Goal: Task Accomplishment & Management: Use online tool/utility

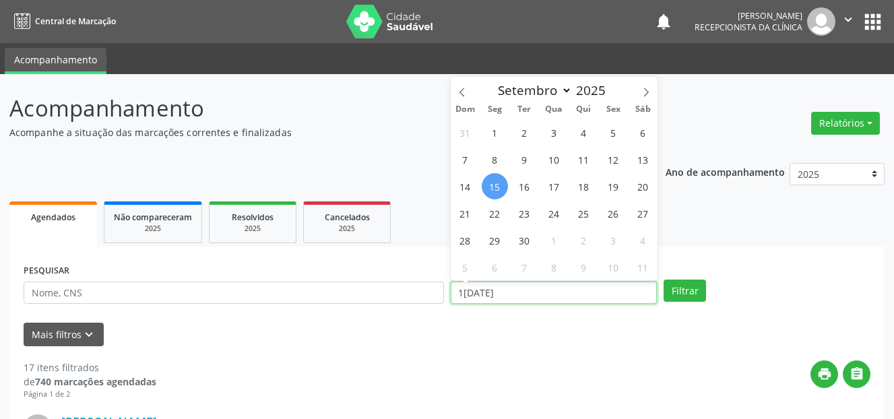
click at [499, 292] on input "1[DATE]" at bounding box center [554, 293] width 207 height 23
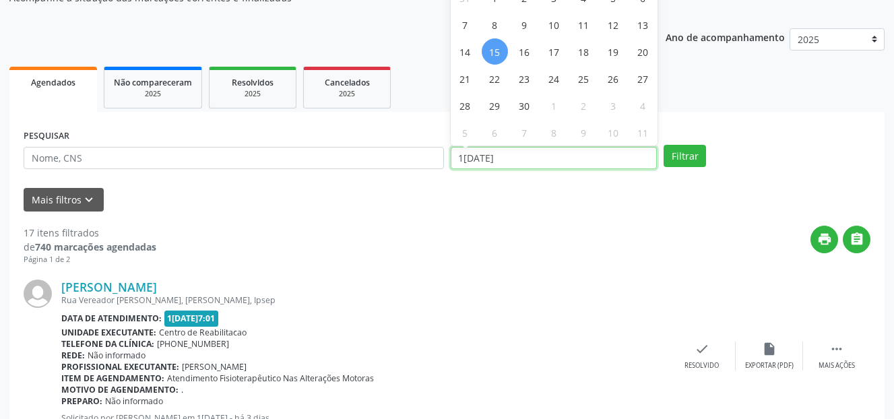
scroll to position [67, 0]
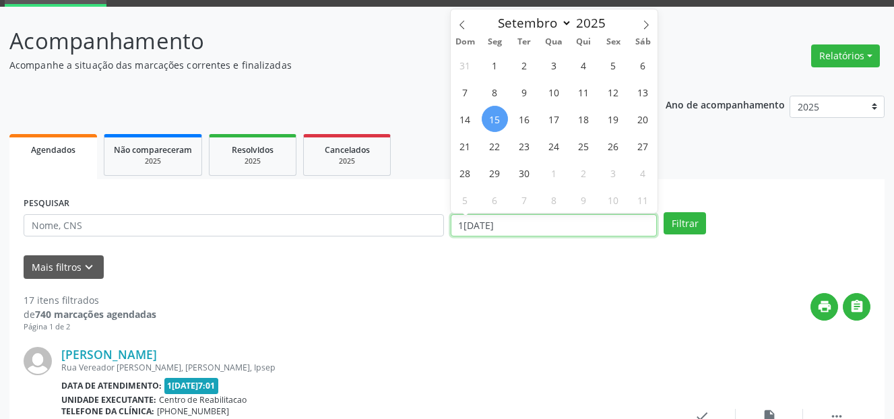
click at [526, 230] on input "1[DATE]" at bounding box center [554, 225] width 207 height 23
click at [525, 66] on span "2" at bounding box center [524, 65] width 26 height 26
type input "0[DATE]"
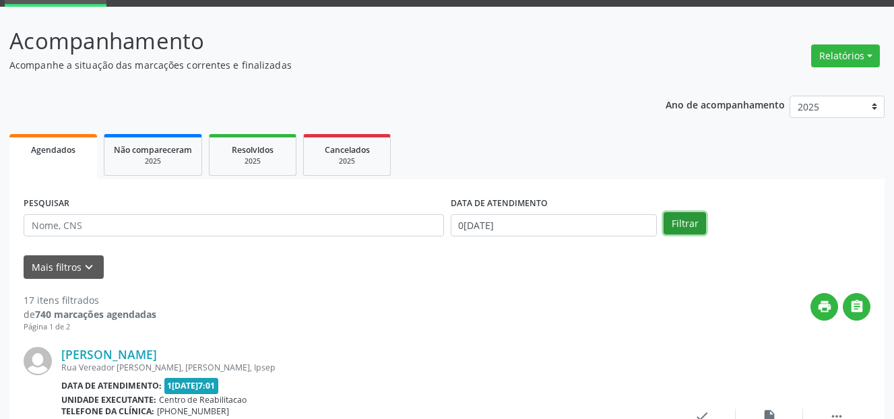
click at [686, 222] on button "Filtrar" at bounding box center [685, 223] width 42 height 23
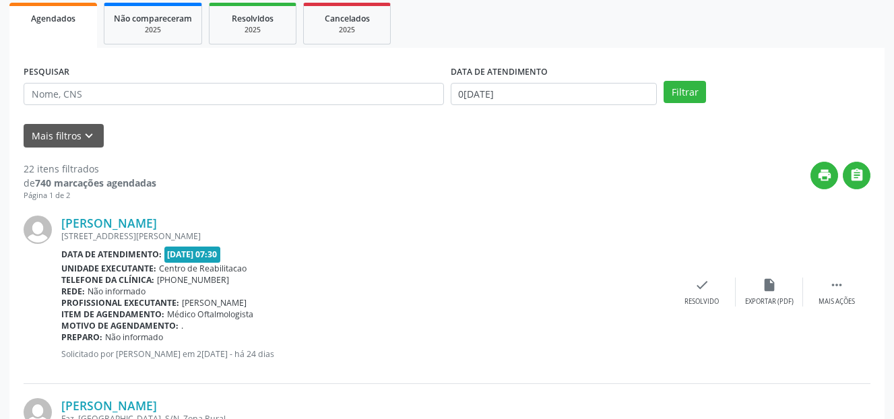
scroll to position [202, 0]
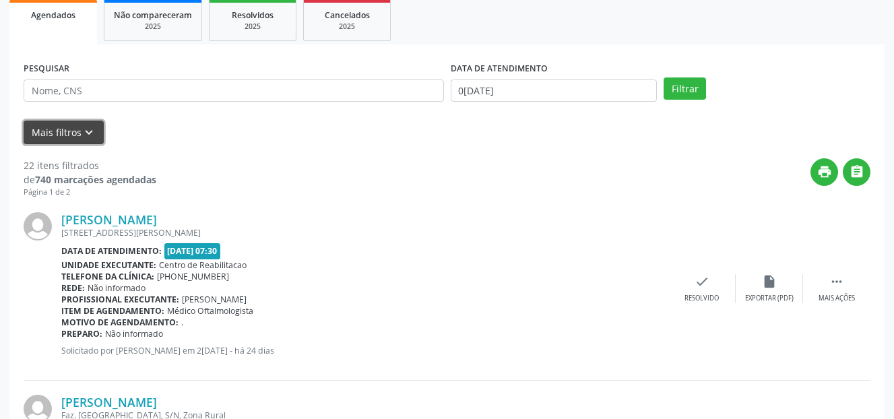
click at [69, 131] on button "Mais filtros keyboard_arrow_down" at bounding box center [64, 133] width 80 height 24
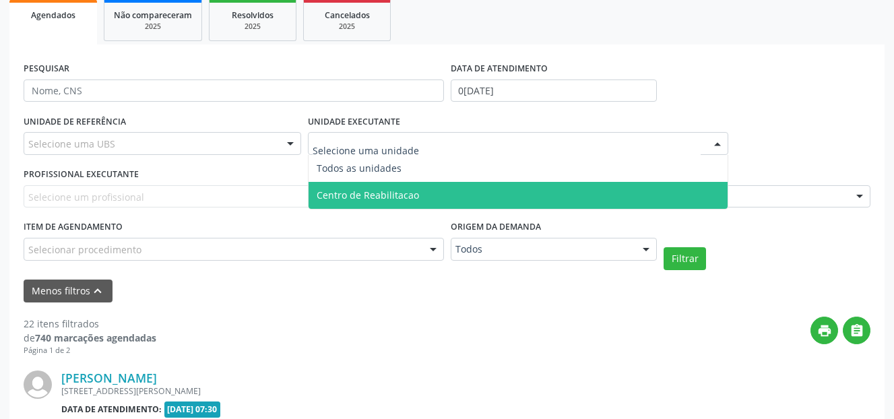
click at [366, 196] on span "Centro de Reabilitacao" at bounding box center [368, 195] width 102 height 13
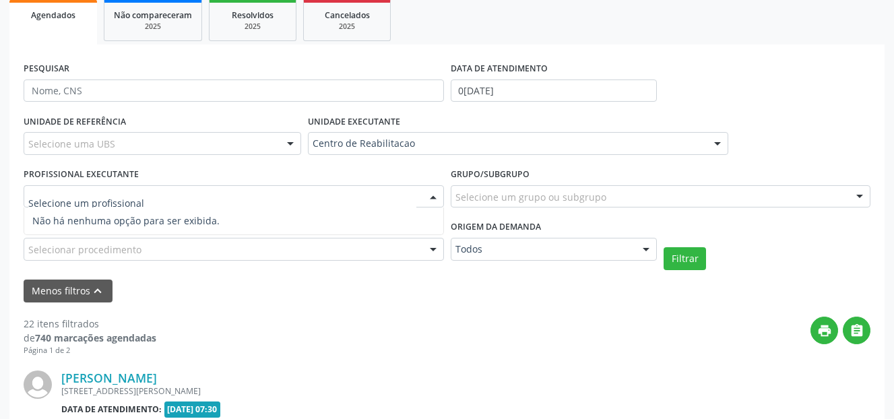
click at [202, 198] on div at bounding box center [234, 196] width 420 height 23
click at [203, 197] on input "text" at bounding box center [222, 203] width 388 height 27
click at [208, 251] on div "Selecionar procedimento" at bounding box center [234, 249] width 420 height 23
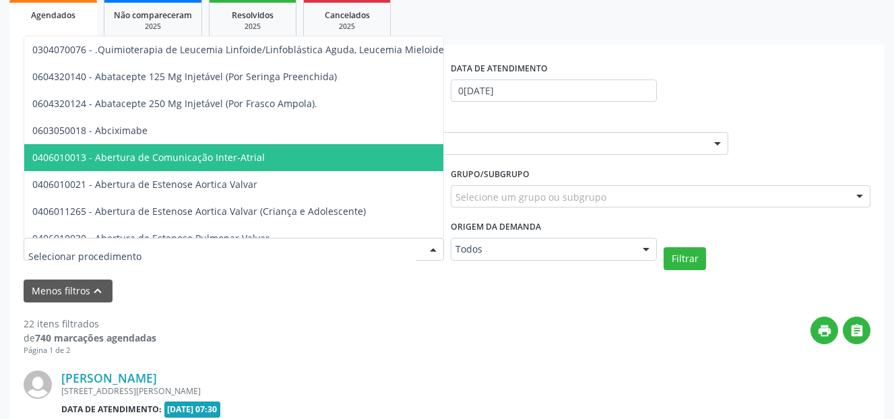
click at [553, 156] on div "UNIDADE EXECUTANTE Centro de Reabilitacao Todos as unidades Centro de Reabilita…" at bounding box center [518, 137] width 427 height 53
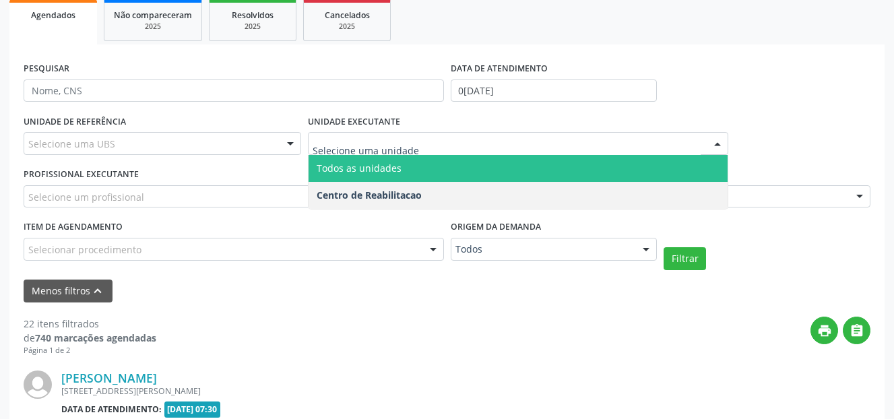
click at [386, 172] on span "Todos as unidades" at bounding box center [359, 168] width 85 height 13
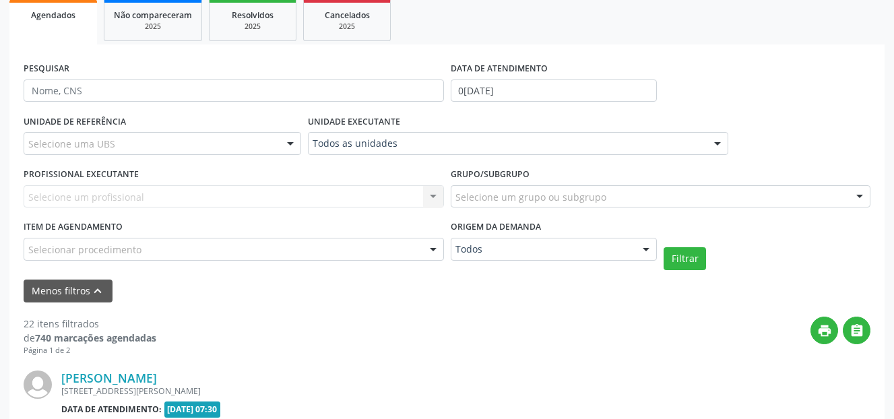
click at [248, 199] on div "Selecione um profissional Nenhum resultado encontrado para: " " Não há nenhuma …" at bounding box center [234, 196] width 420 height 23
click at [192, 144] on div "Selecione uma UBS" at bounding box center [163, 143] width 278 height 23
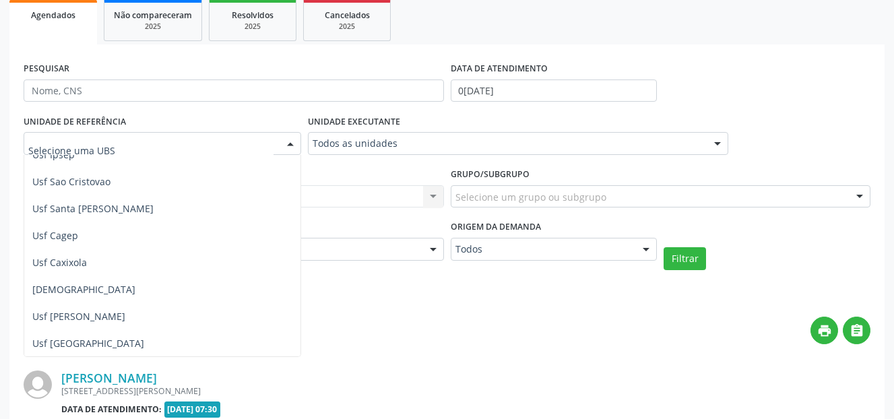
scroll to position [269, 0]
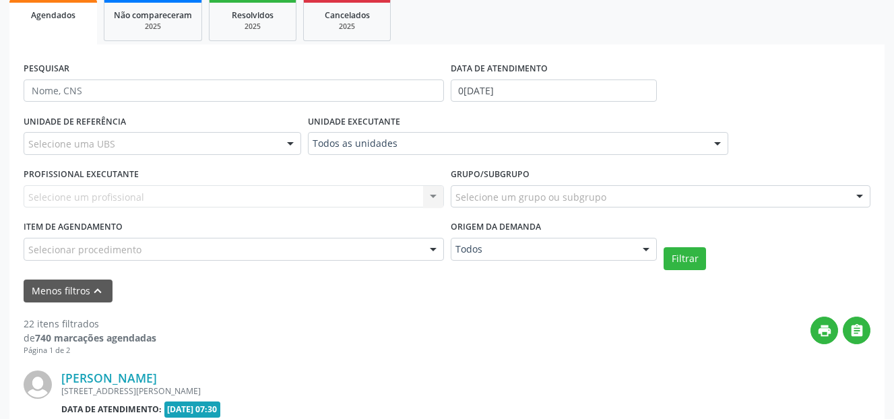
click at [484, 343] on div "print " at bounding box center [513, 337] width 714 height 40
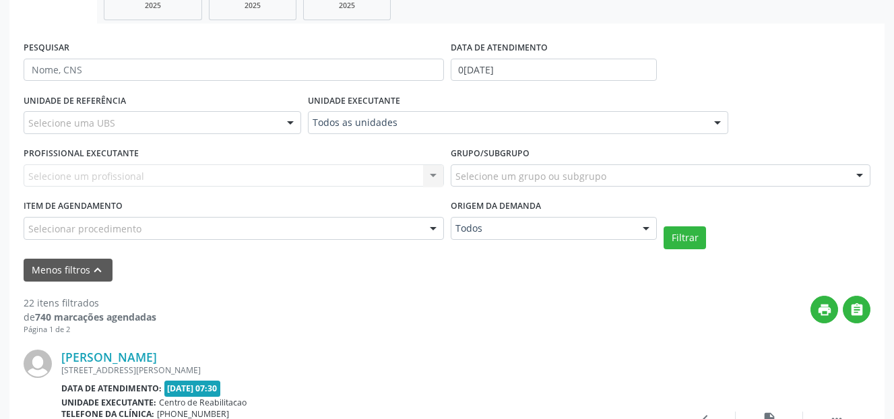
scroll to position [202, 0]
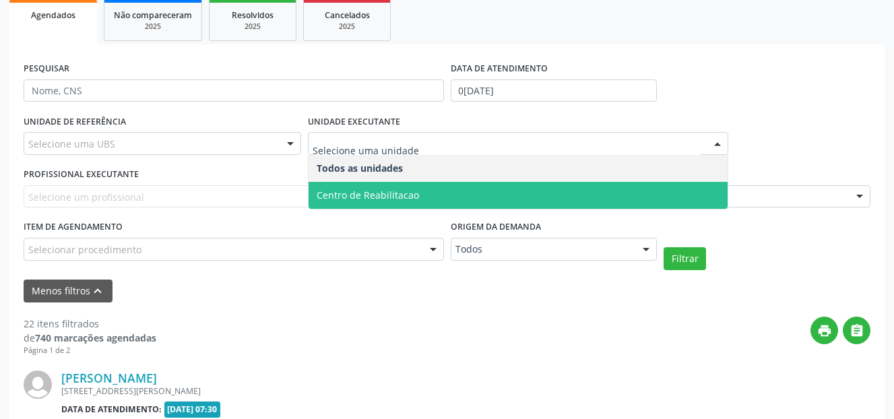
click at [422, 184] on span "Centro de Reabilitacao" at bounding box center [518, 195] width 419 height 27
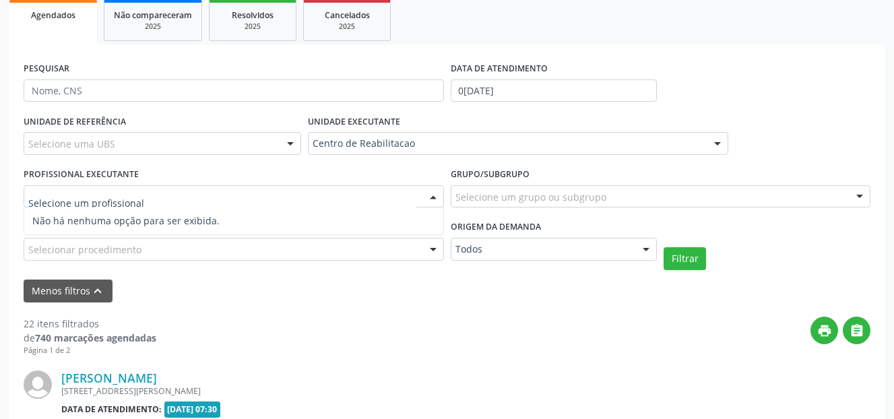
click at [362, 206] on div at bounding box center [234, 196] width 420 height 23
click at [356, 194] on input "text" at bounding box center [222, 203] width 388 height 27
click at [284, 254] on div "Selecionar procedimento" at bounding box center [234, 249] width 420 height 23
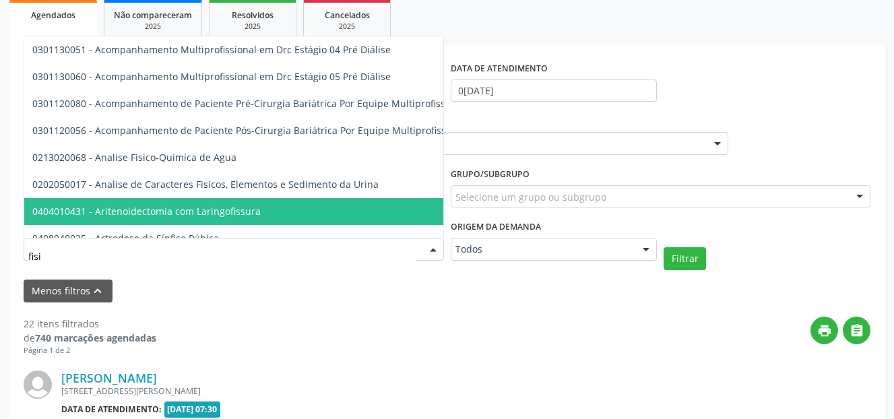
type input "fisio"
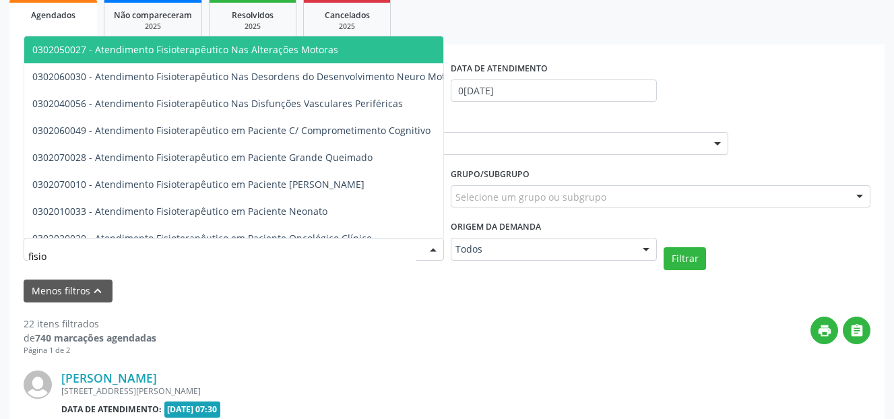
click at [230, 58] on span "0302050027 - Atendimento Fisioterapêutico Nas Alterações Motoras" at bounding box center [452, 49] width 856 height 27
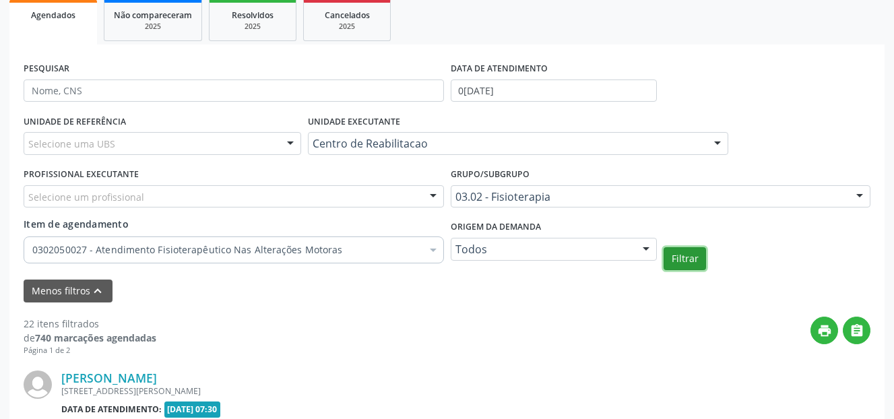
click at [689, 259] on button "Filtrar" at bounding box center [685, 258] width 42 height 23
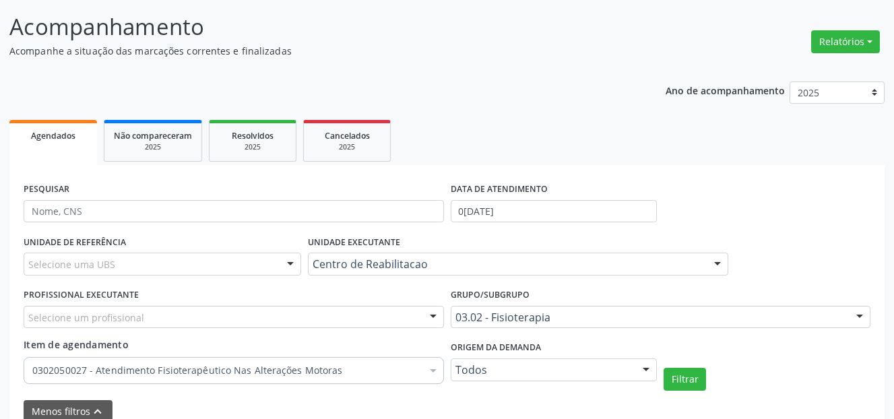
scroll to position [74, 0]
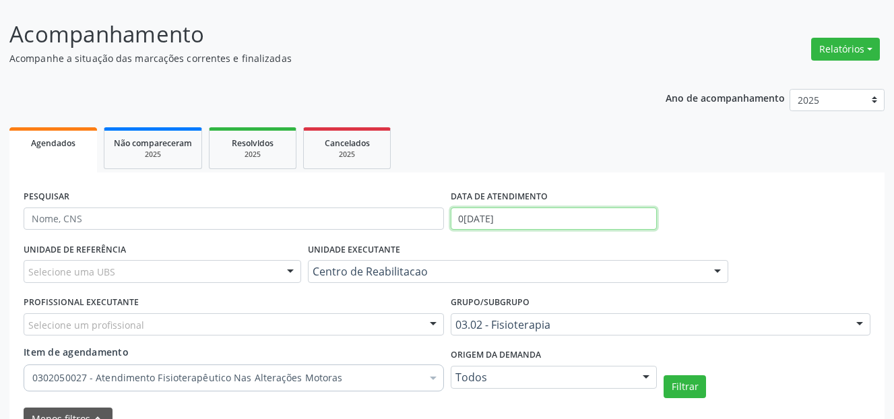
click at [498, 224] on input "0[DATE]" at bounding box center [554, 219] width 207 height 23
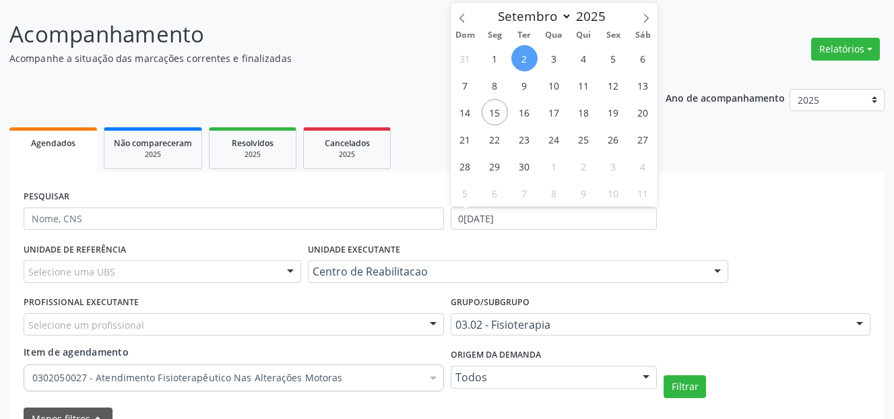
click at [383, 195] on div "PESQUISAR" at bounding box center [233, 213] width 427 height 53
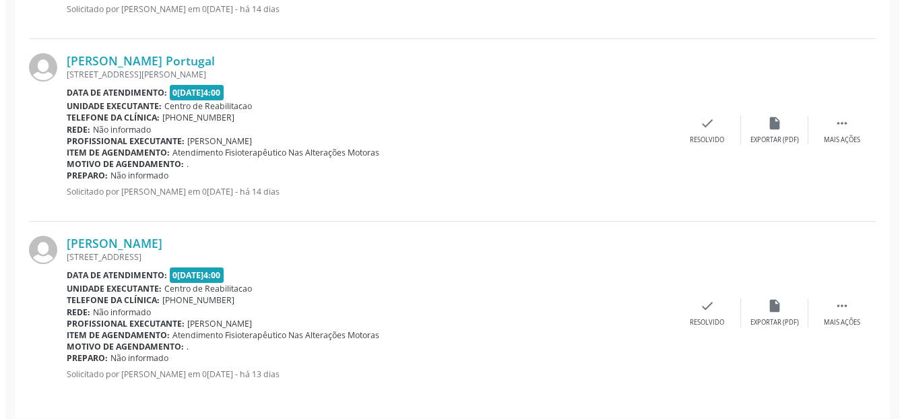
scroll to position [1624, 0]
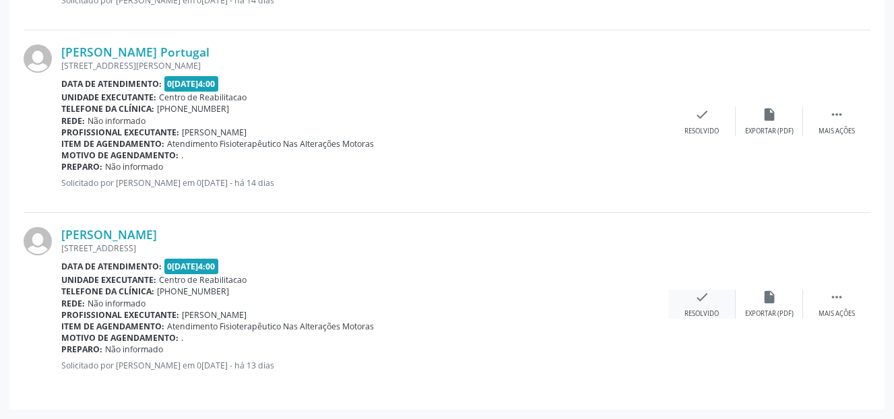
click at [709, 308] on div "check Resolvido" at bounding box center [701, 304] width 67 height 29
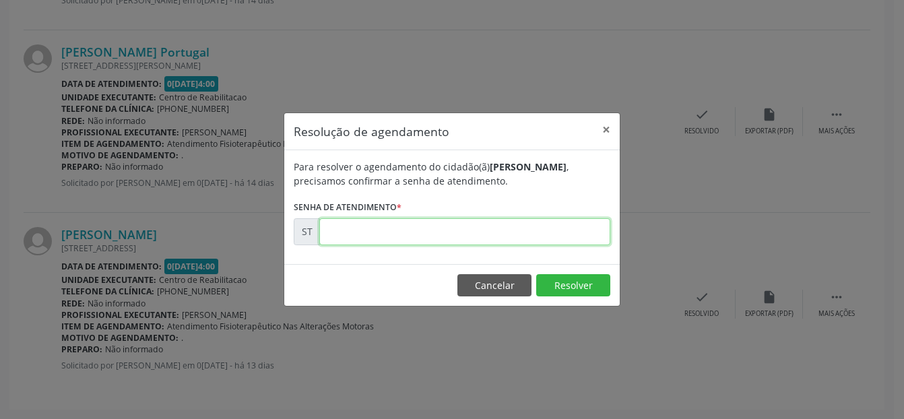
click at [472, 228] on input "text" at bounding box center [464, 231] width 291 height 27
type input "00020817"
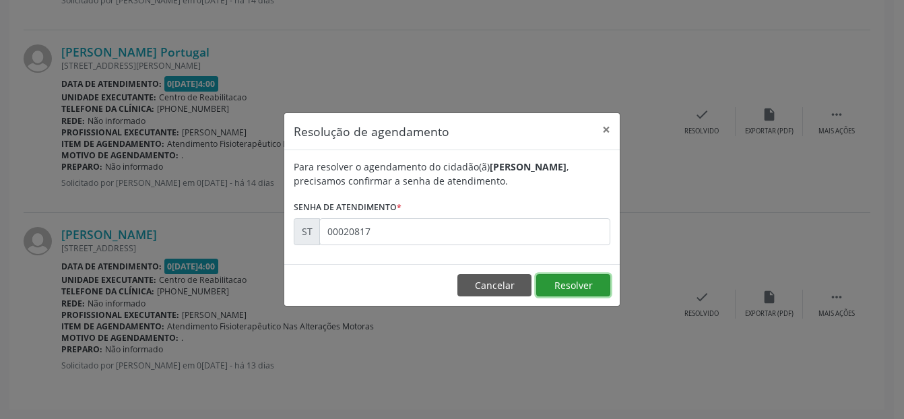
click at [579, 286] on button "Resolver" at bounding box center [573, 285] width 74 height 23
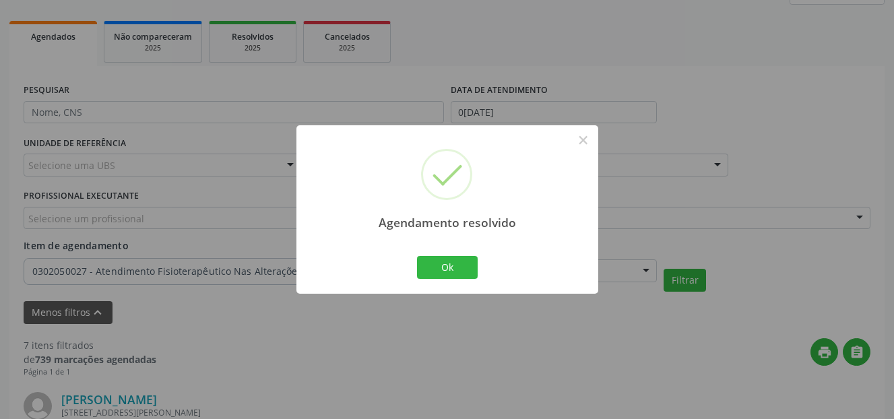
scroll to position [1440, 0]
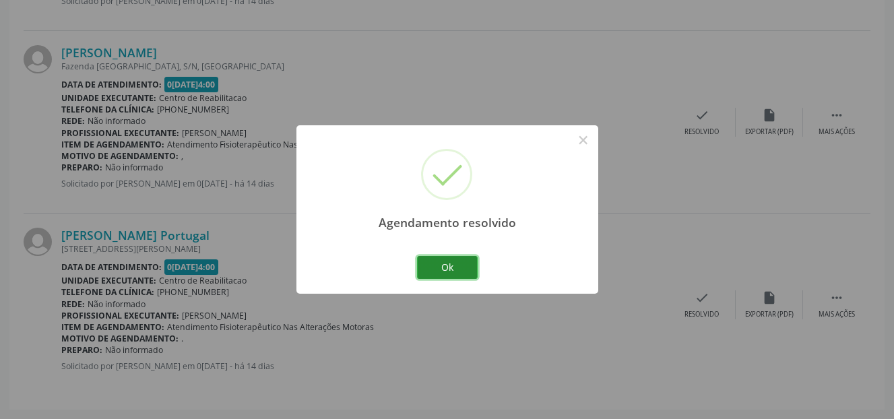
click at [432, 265] on button "Ok" at bounding box center [447, 267] width 61 height 23
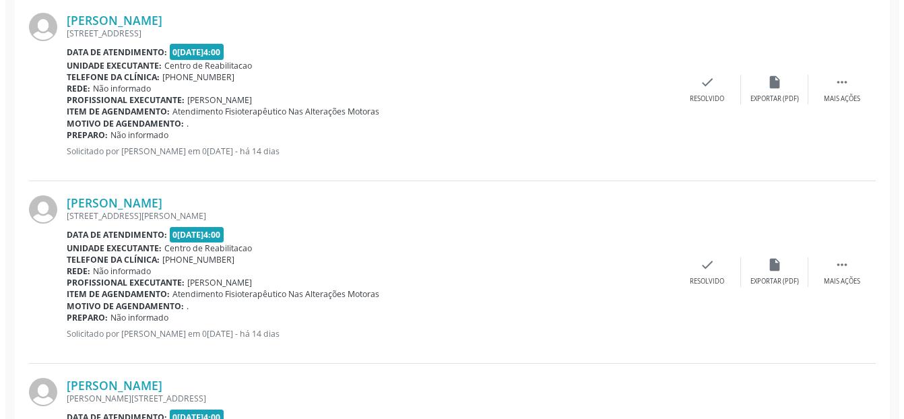
scroll to position [699, 0]
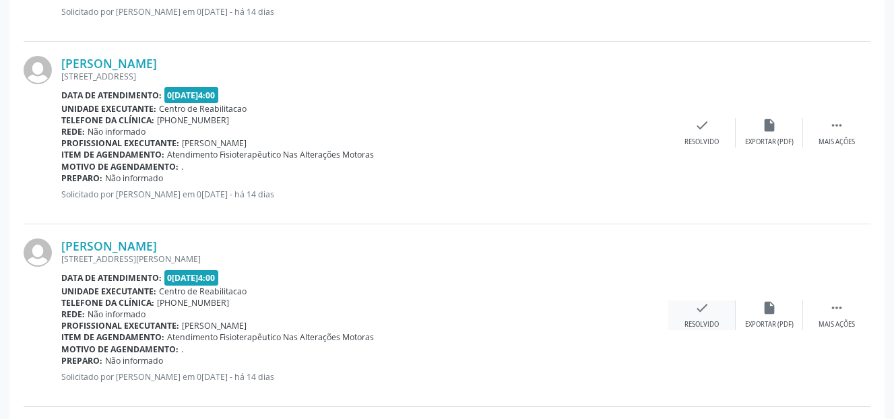
click at [706, 314] on icon "check" at bounding box center [702, 307] width 15 height 15
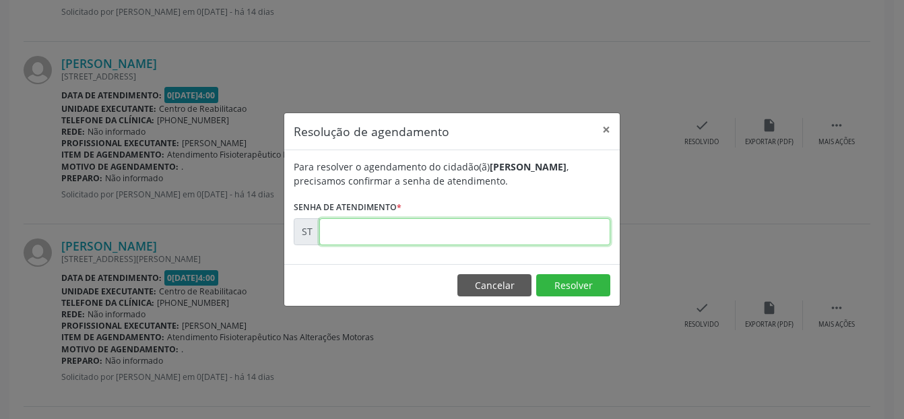
click at [482, 234] on input "text" at bounding box center [464, 231] width 291 height 27
type input "00020641"
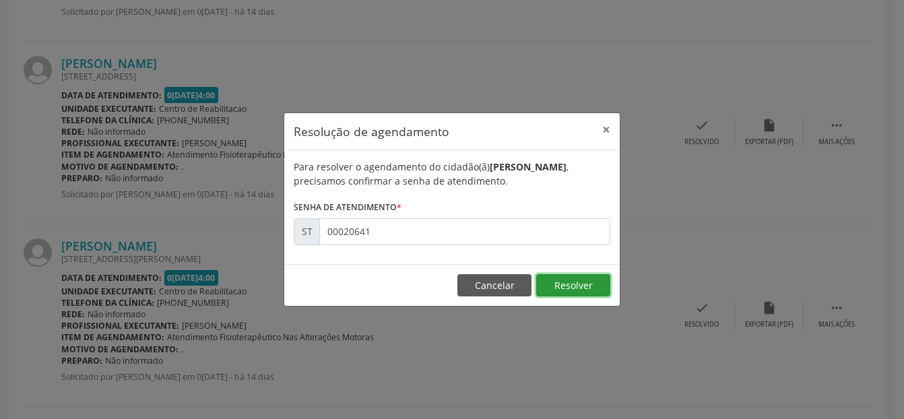
click at [581, 287] on button "Resolver" at bounding box center [573, 285] width 74 height 23
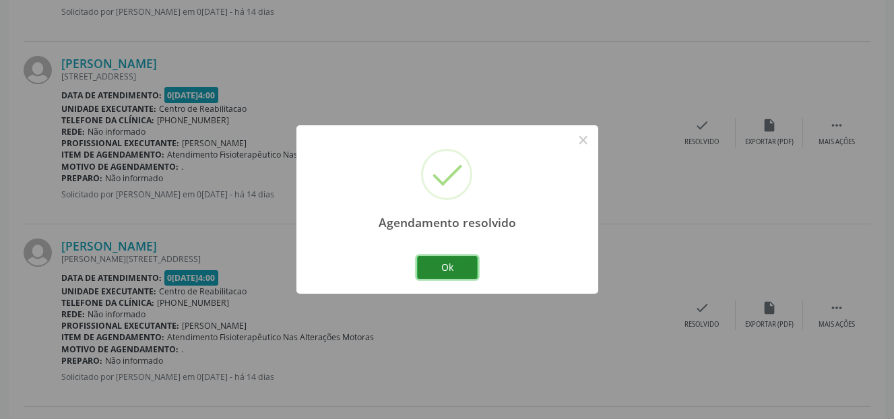
click at [460, 273] on button "Ok" at bounding box center [447, 267] width 61 height 23
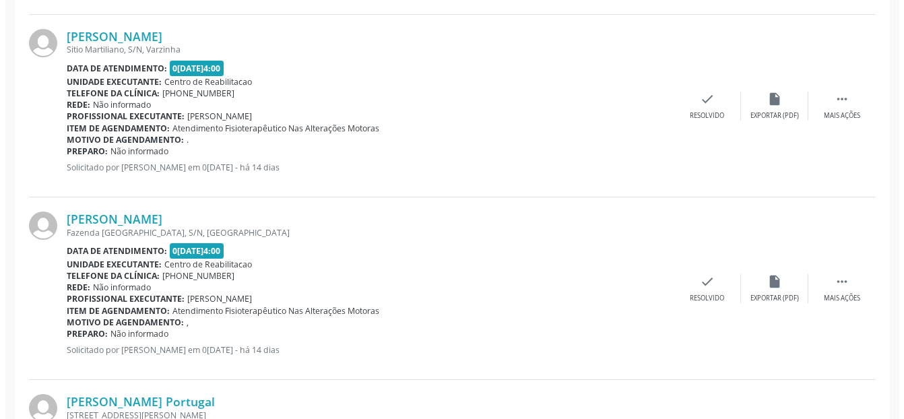
scroll to position [1104, 0]
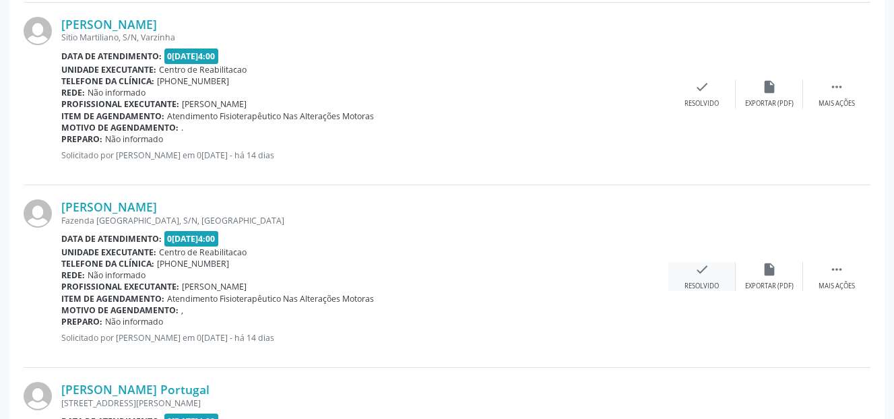
click at [703, 272] on icon "check" at bounding box center [702, 269] width 15 height 15
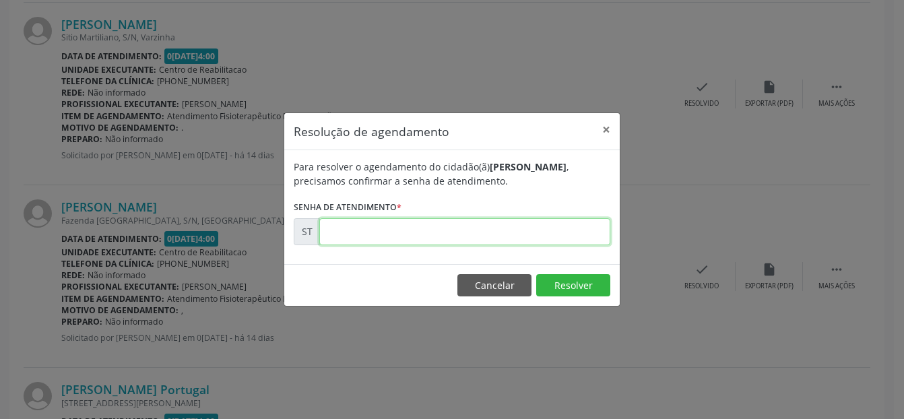
click at [434, 230] on input "text" at bounding box center [464, 231] width 291 height 27
type input "00020645"
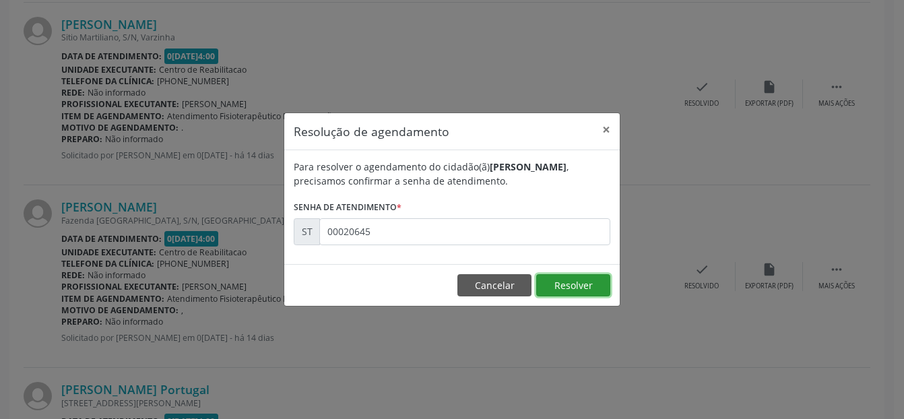
click at [561, 281] on button "Resolver" at bounding box center [573, 285] width 74 height 23
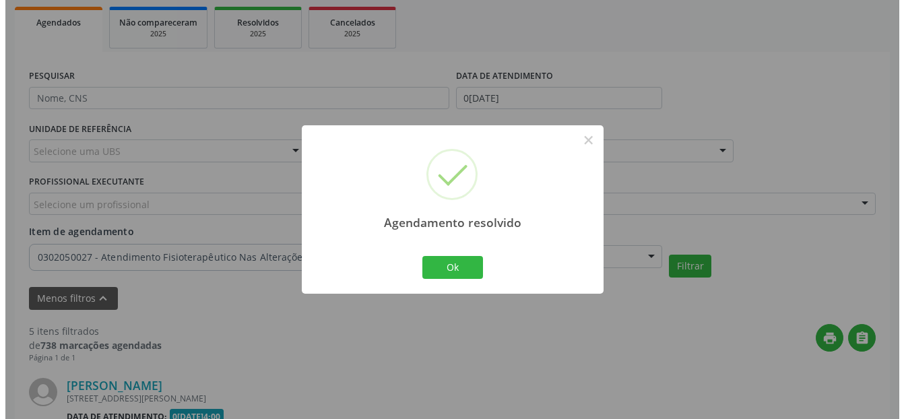
scroll to position [1075, 0]
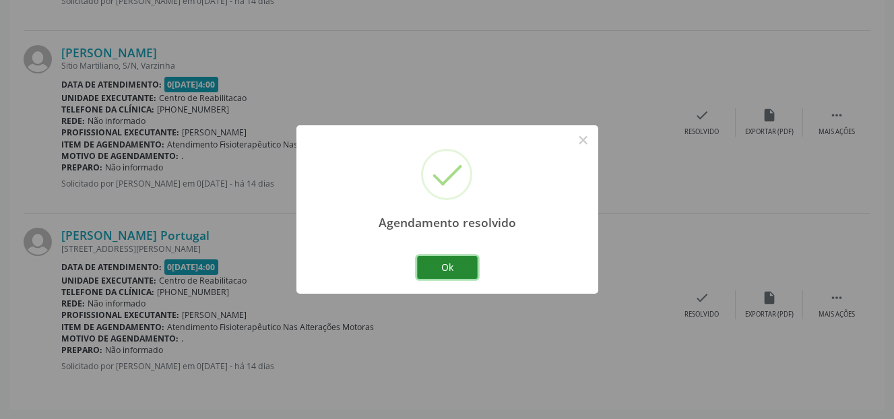
click at [445, 269] on button "Ok" at bounding box center [447, 267] width 61 height 23
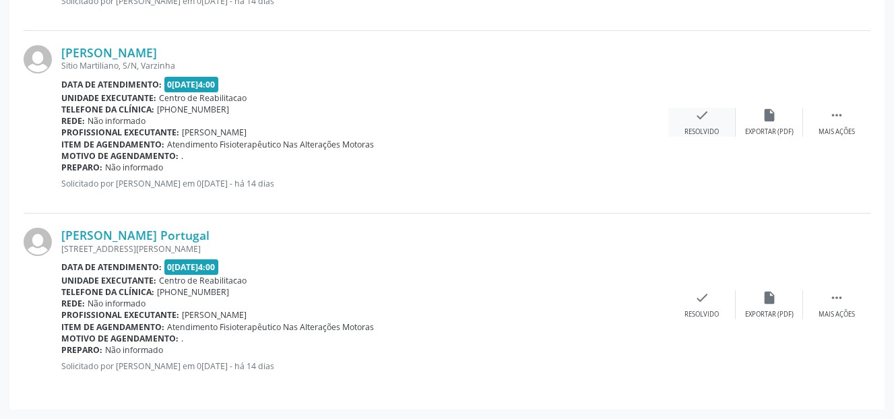
click at [705, 121] on icon "check" at bounding box center [702, 115] width 15 height 15
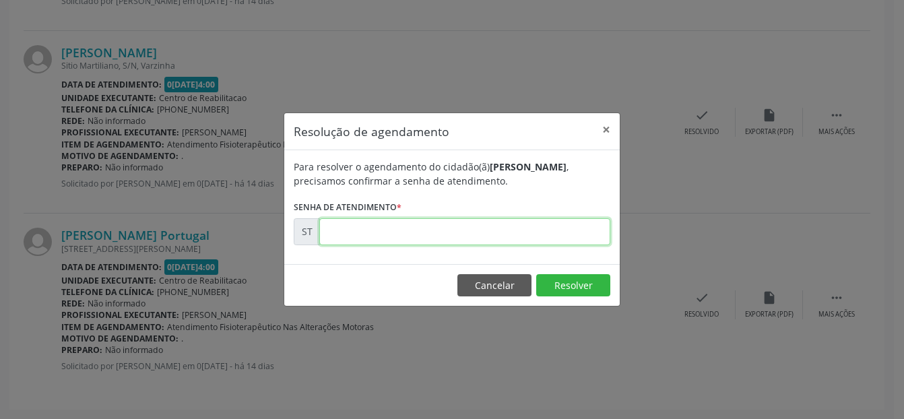
click at [490, 229] on input "text" at bounding box center [464, 231] width 291 height 27
type input "00020643"
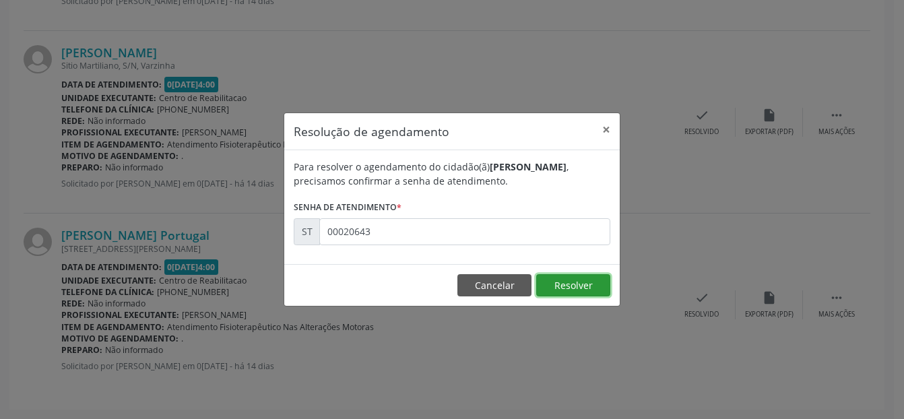
click at [600, 280] on button "Resolver" at bounding box center [573, 285] width 74 height 23
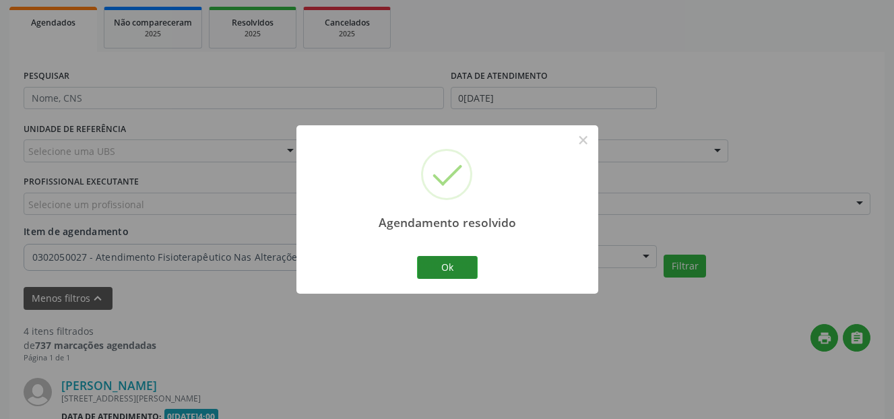
scroll to position [893, 0]
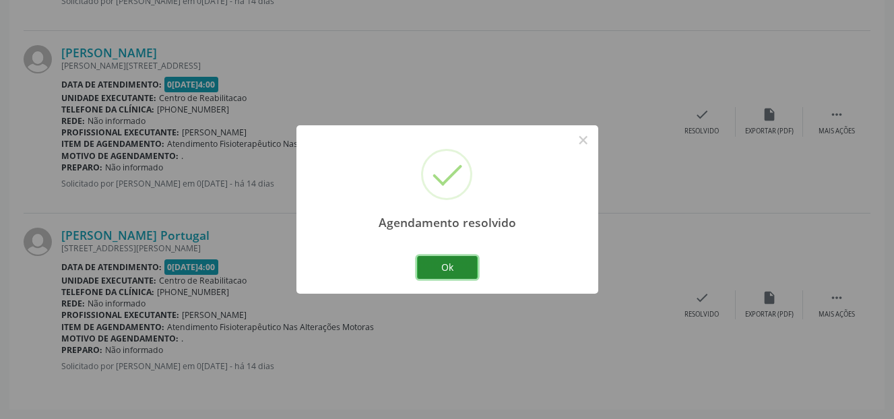
click at [453, 267] on button "Ok" at bounding box center [447, 267] width 61 height 23
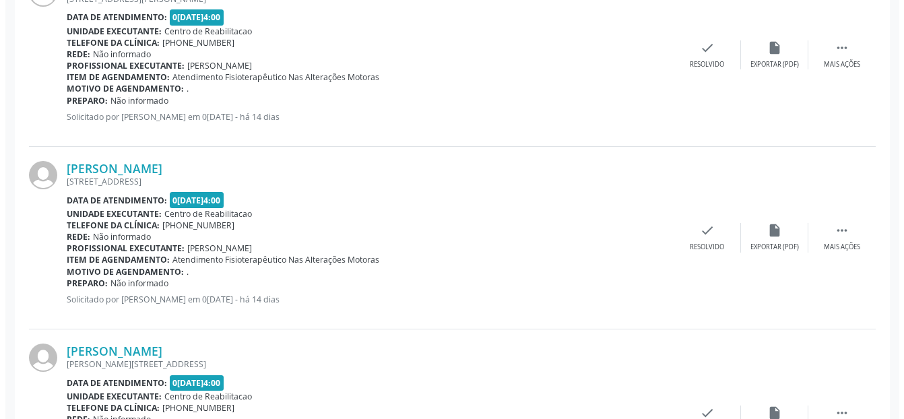
scroll to position [623, 0]
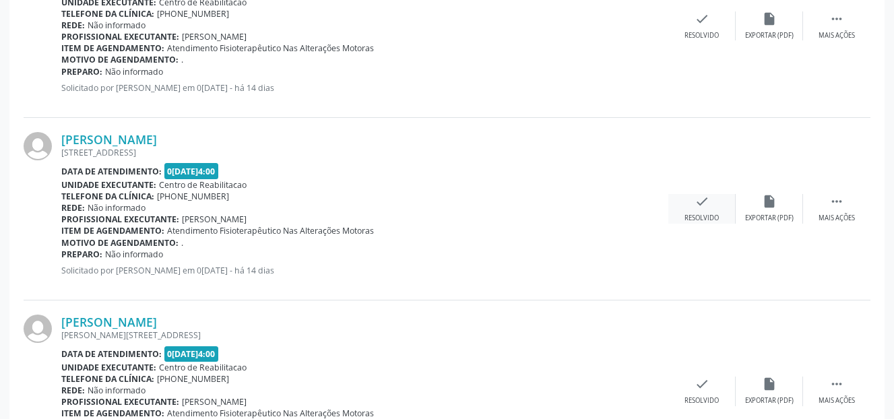
click at [707, 210] on div "check Resolvido" at bounding box center [701, 208] width 67 height 29
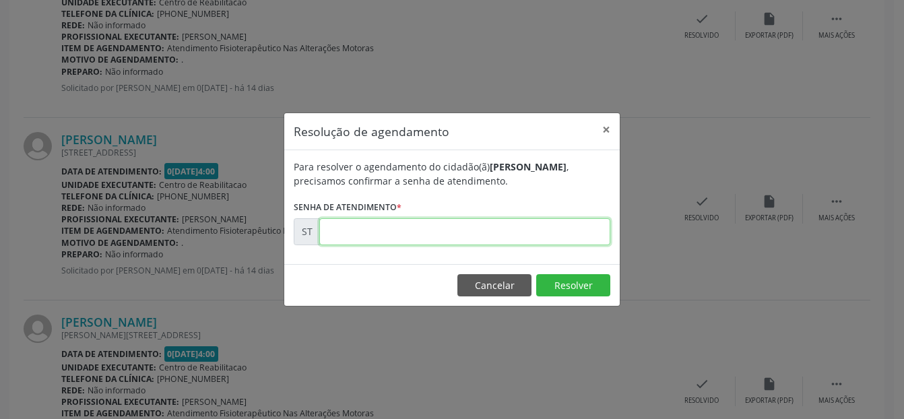
click at [405, 226] on input "text" at bounding box center [464, 231] width 291 height 27
type input "00020639"
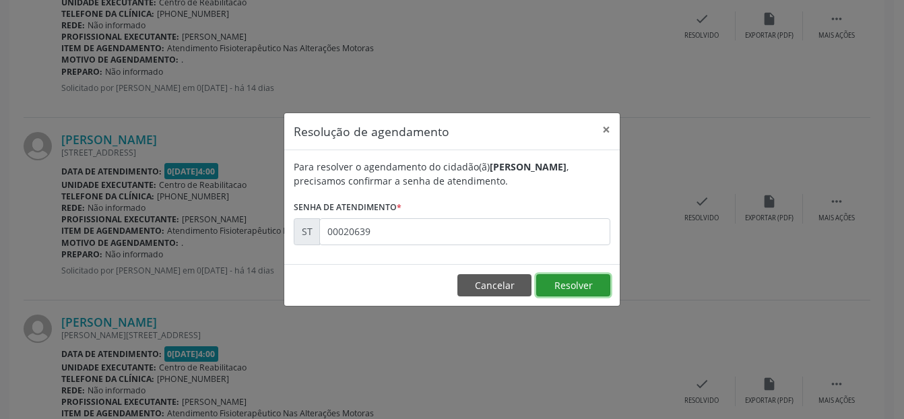
click at [600, 280] on button "Resolver" at bounding box center [573, 285] width 74 height 23
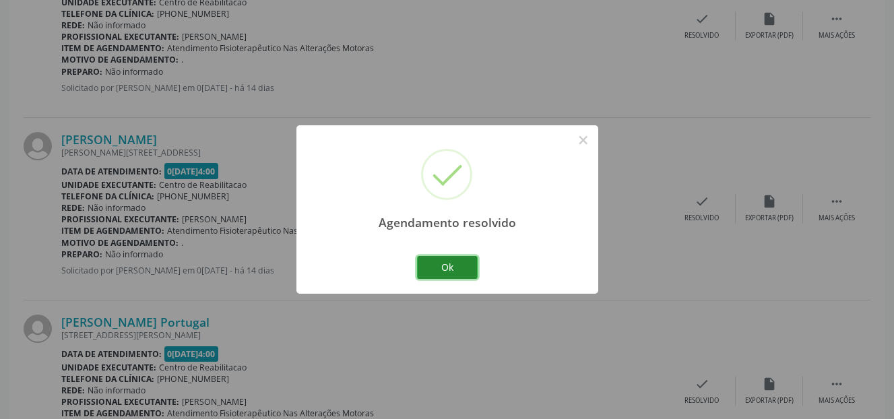
click at [444, 261] on button "Ok" at bounding box center [447, 267] width 61 height 23
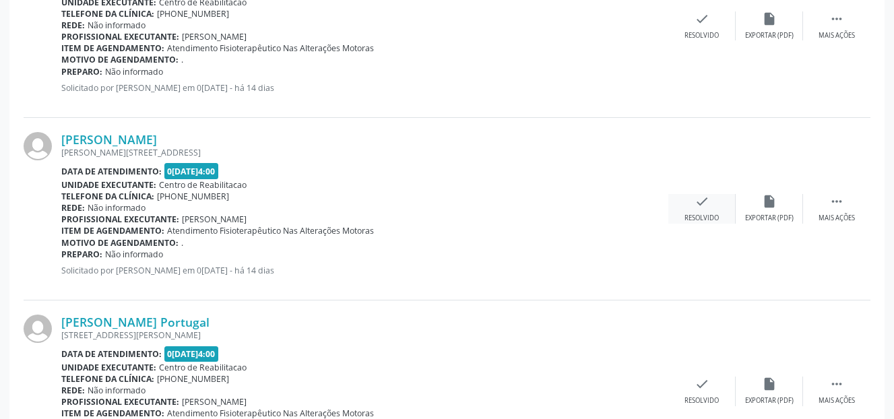
click at [708, 210] on div "check Resolvido" at bounding box center [701, 208] width 67 height 29
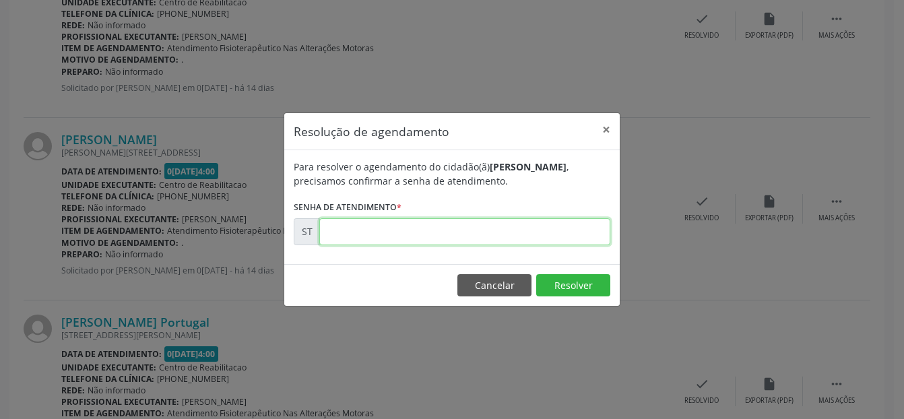
click at [362, 226] on input "text" at bounding box center [464, 231] width 291 height 27
type input "00020642"
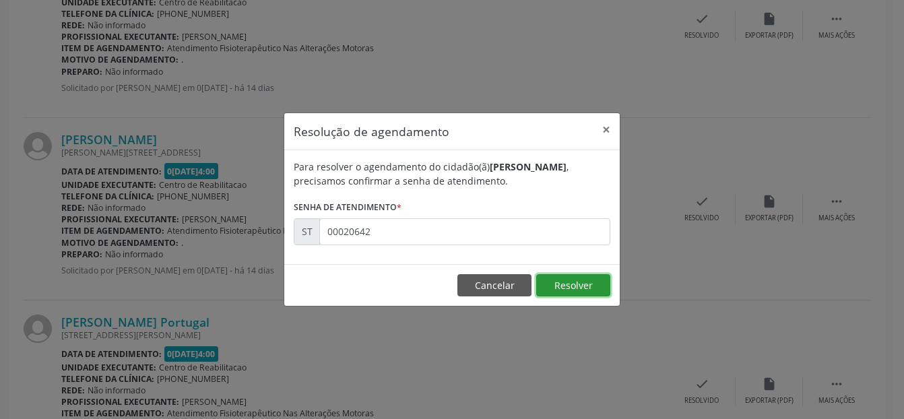
click at [576, 288] on button "Resolver" at bounding box center [573, 285] width 74 height 23
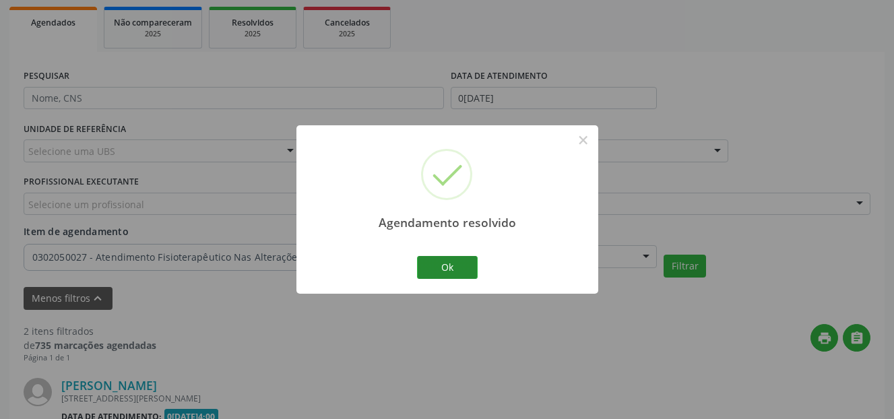
scroll to position [528, 0]
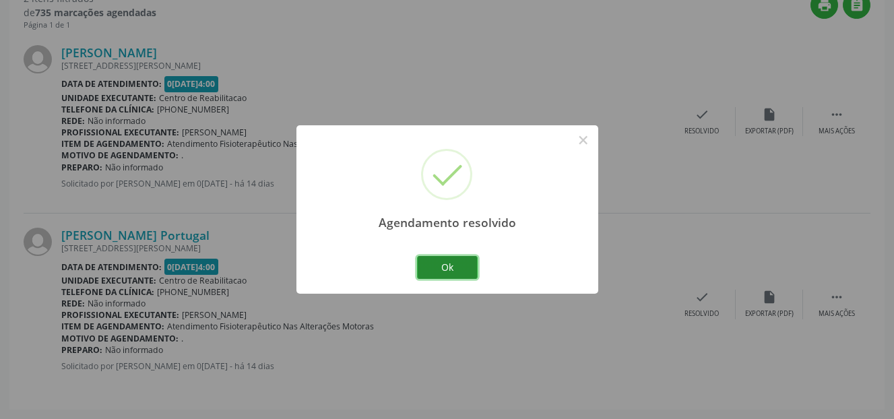
click at [446, 264] on button "Ok" at bounding box center [447, 267] width 61 height 23
